Goal: Transaction & Acquisition: Subscribe to service/newsletter

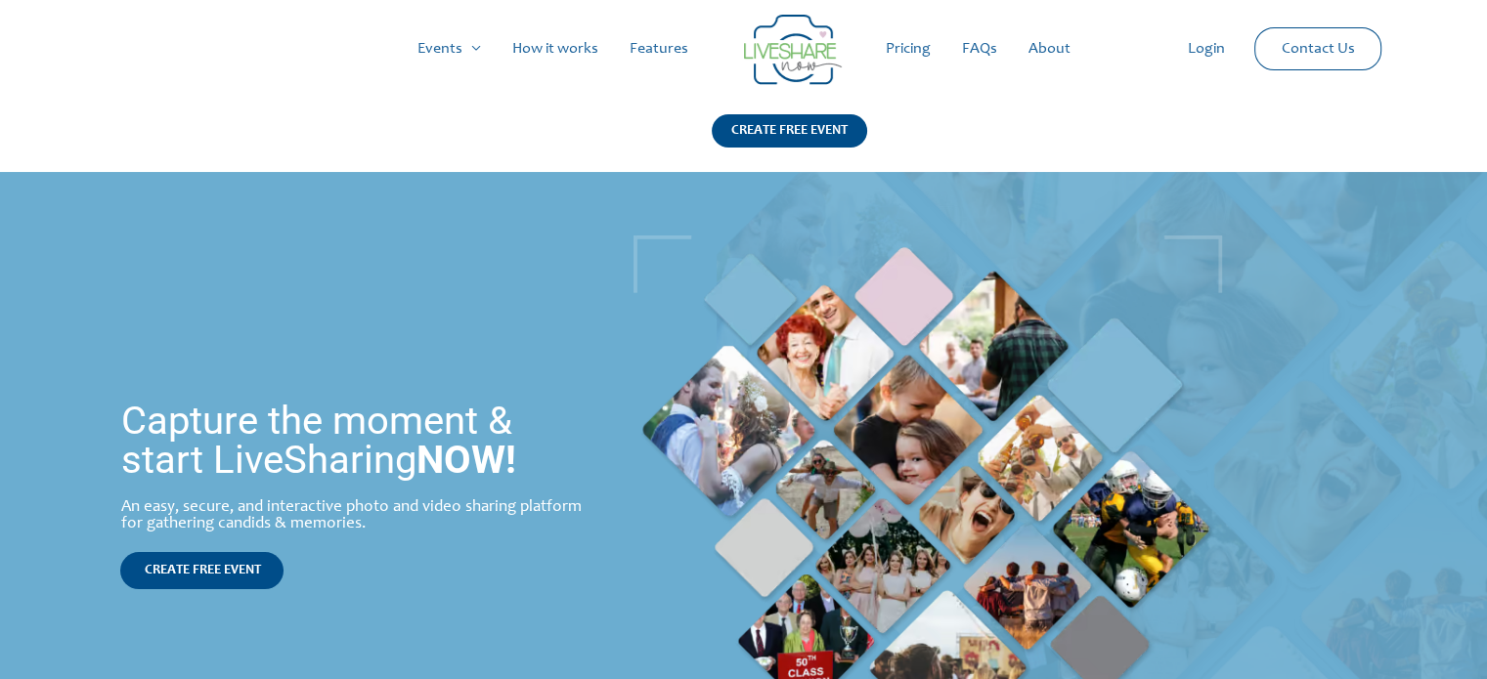
click at [913, 43] on link "Pricing" at bounding box center [908, 49] width 76 height 63
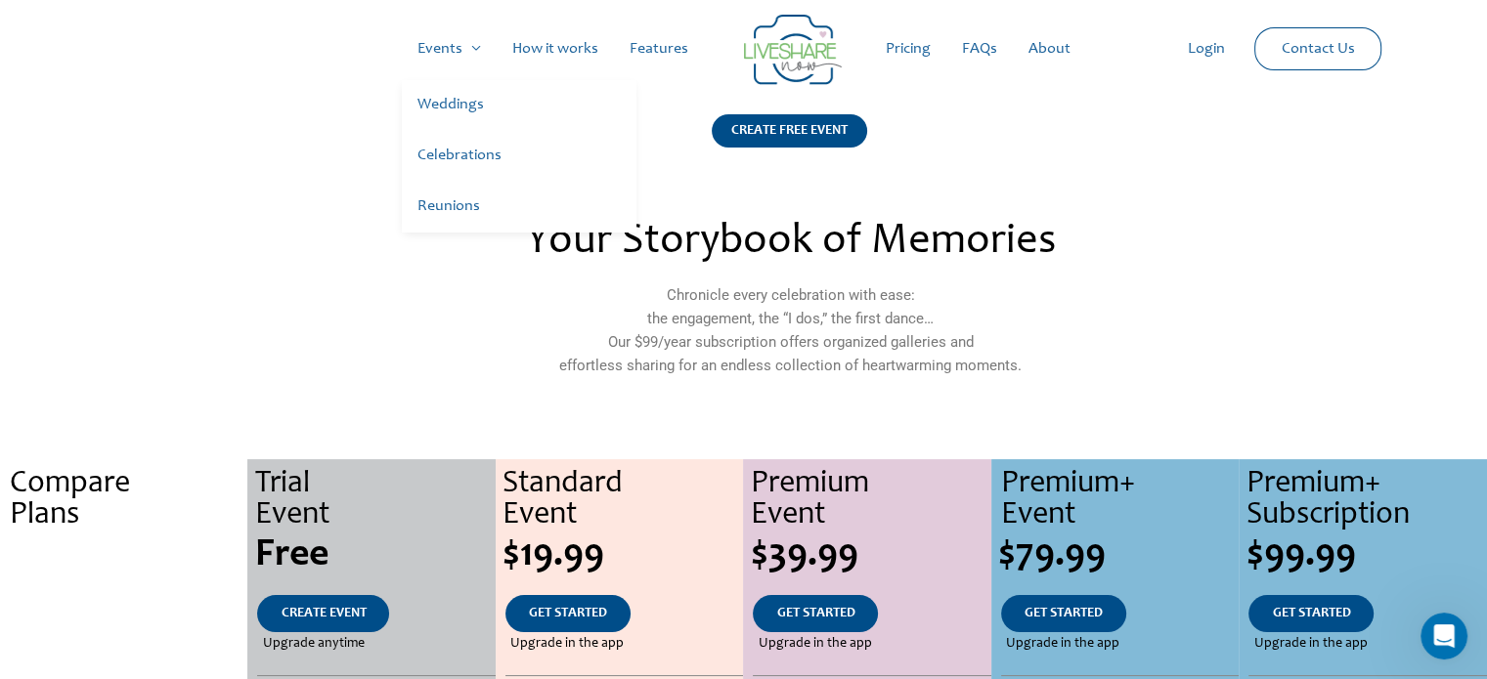
click at [456, 108] on link "Weddings" at bounding box center [519, 105] width 235 height 51
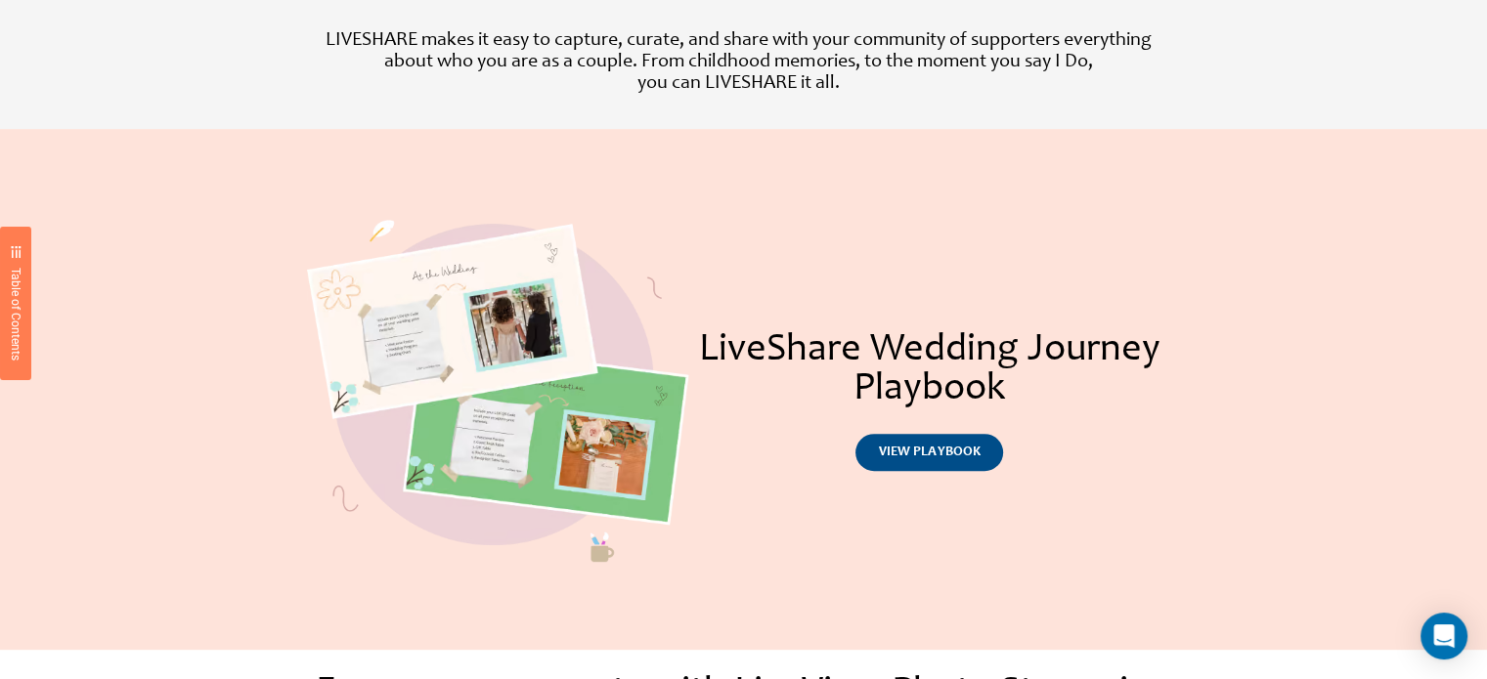
scroll to position [735, 0]
click at [966, 455] on span "view playbook" at bounding box center [929, 452] width 101 height 14
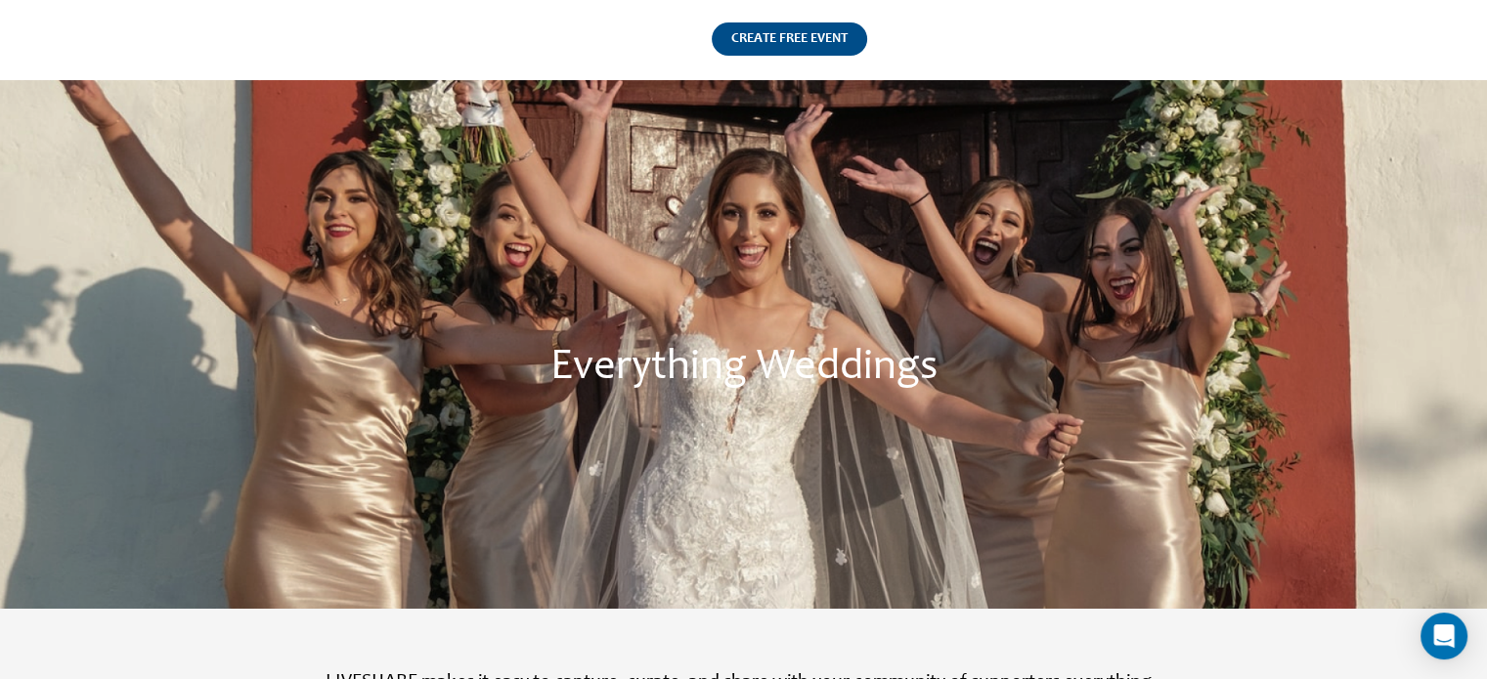
scroll to position [0, 0]
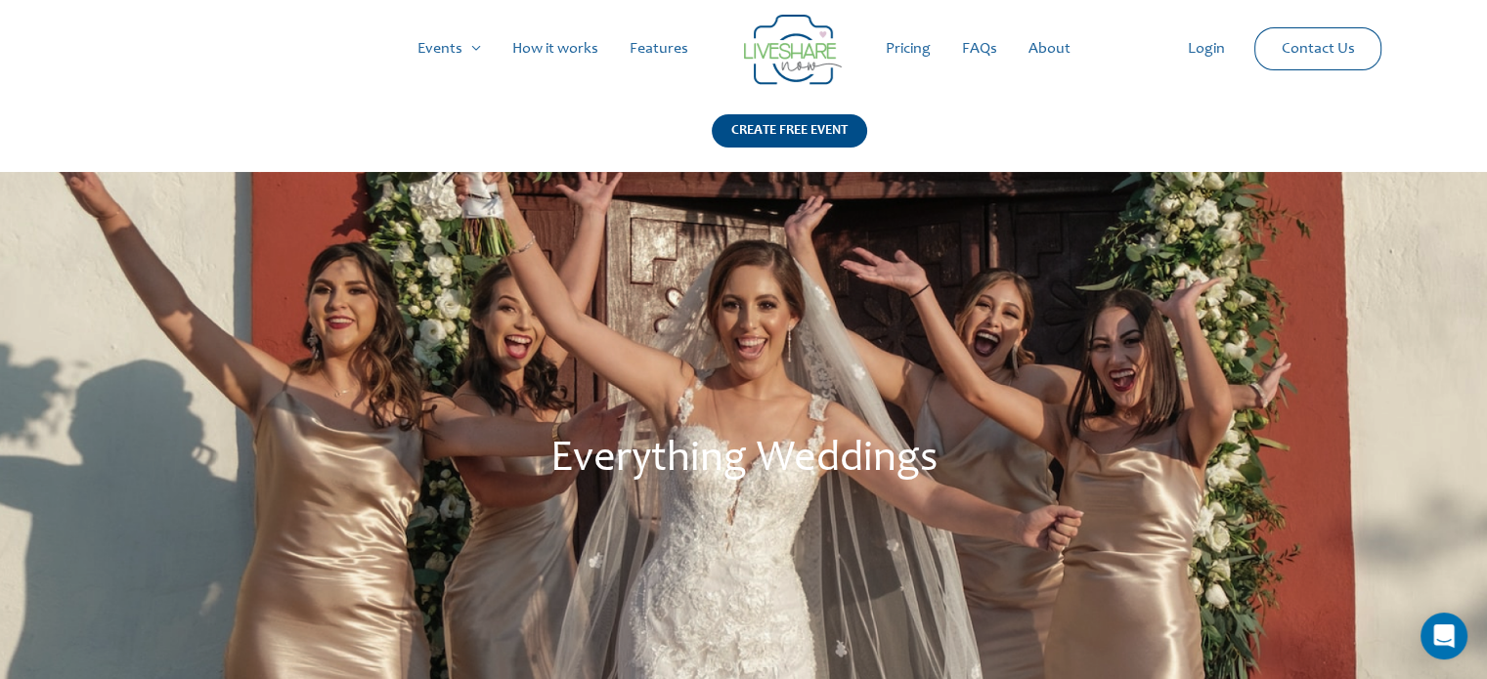
click at [667, 48] on link "Features" at bounding box center [659, 49] width 90 height 63
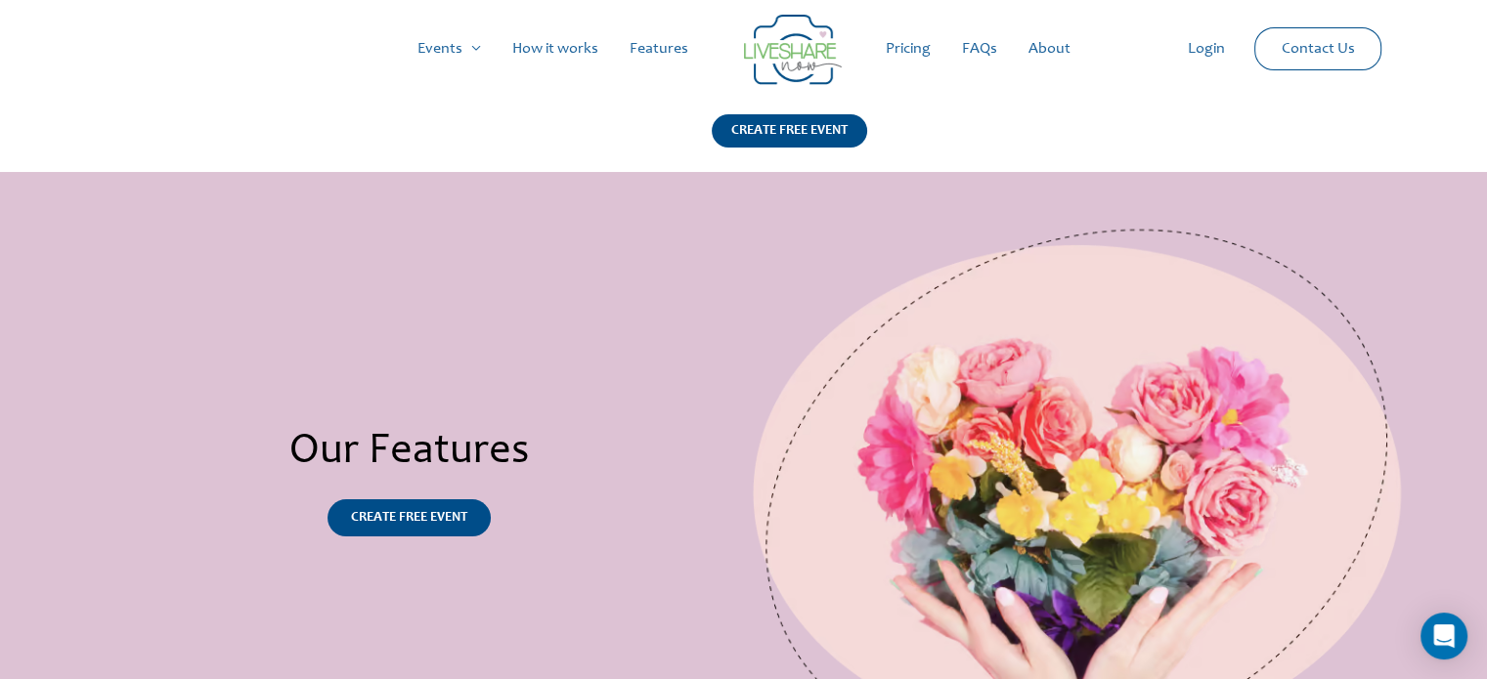
click at [910, 45] on link "Pricing" at bounding box center [908, 49] width 76 height 63
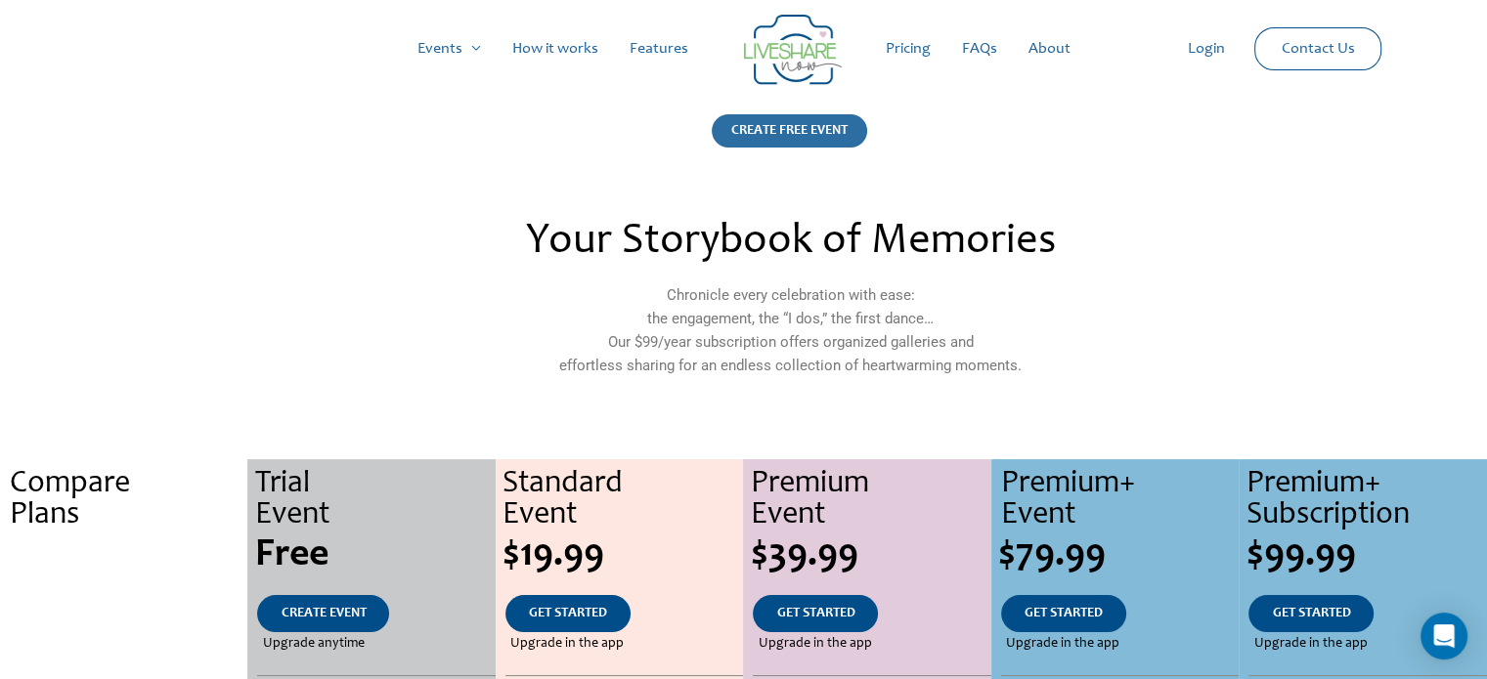
click at [800, 139] on div "CREATE FREE EVENT" at bounding box center [789, 130] width 155 height 33
